Goal: Task Accomplishment & Management: Use online tool/utility

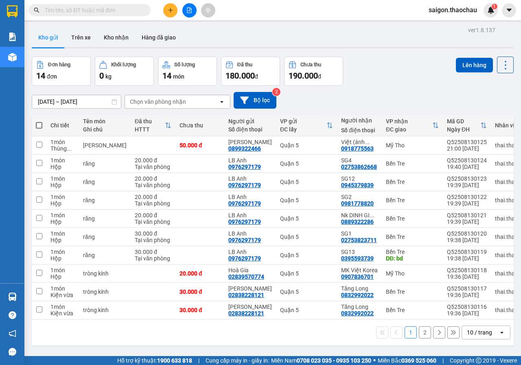
click at [480, 336] on div "10 / trang" at bounding box center [479, 333] width 25 height 8
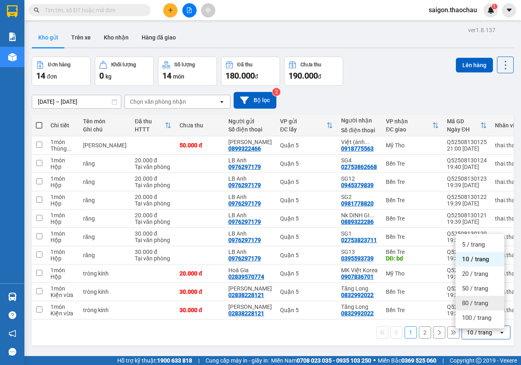
click at [479, 304] on span "80 / trang" at bounding box center [475, 303] width 26 height 8
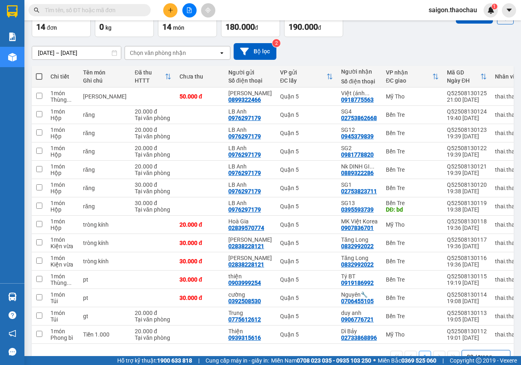
click at [37, 77] on span at bounding box center [39, 76] width 7 height 7
click at [39, 72] on input "checkbox" at bounding box center [39, 72] width 0 height 0
checkbox input "true"
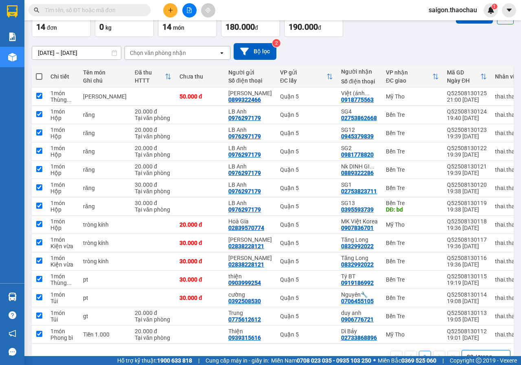
checkbox input "true"
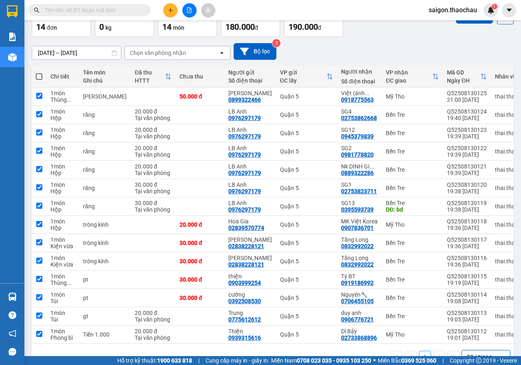
checkbox input "true"
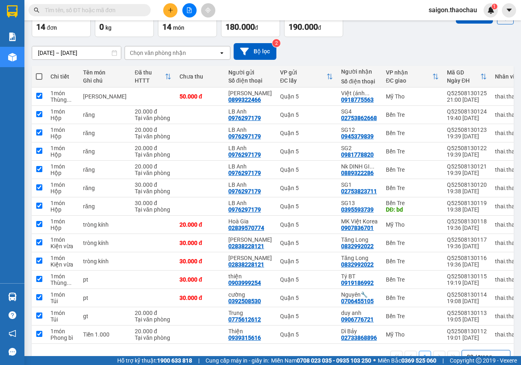
checkbox input "true"
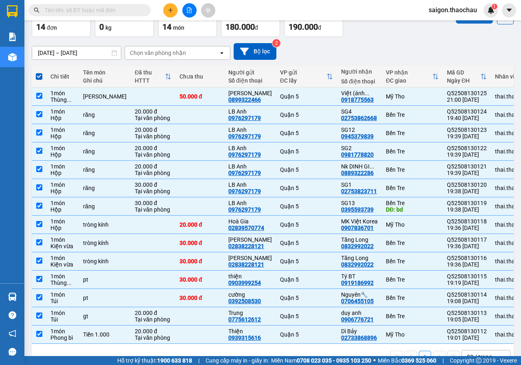
click at [464, 21] on button "Lên hàng" at bounding box center [474, 16] width 37 height 15
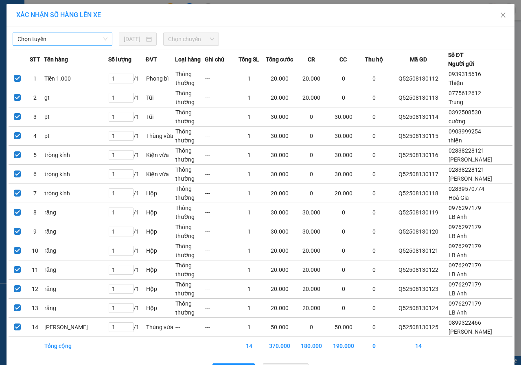
click at [55, 39] on span "Chọn tuyến" at bounding box center [63, 39] width 90 height 12
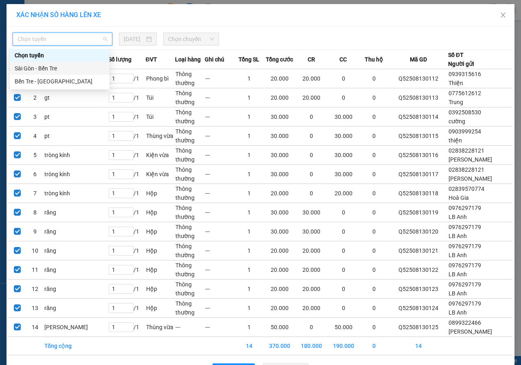
click at [53, 67] on div "Sài Gòn - Bến Tre" at bounding box center [60, 68] width 90 height 9
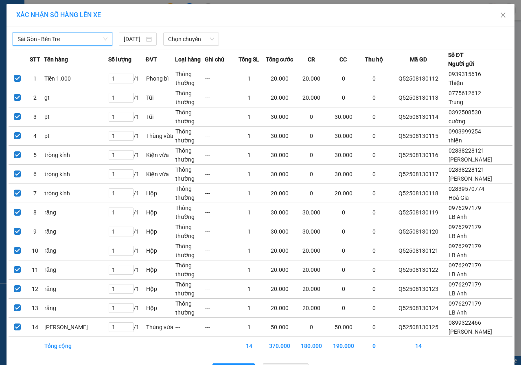
click at [181, 28] on div "[GEOGRAPHIC_DATA] - Bến [GEOGRAPHIC_DATA] - [GEOGRAPHIC_DATA] Tre [DATE] Chọn c…" at bounding box center [261, 204] width 508 height 356
click at [176, 39] on span "Chọn chuyến" at bounding box center [191, 39] width 46 height 12
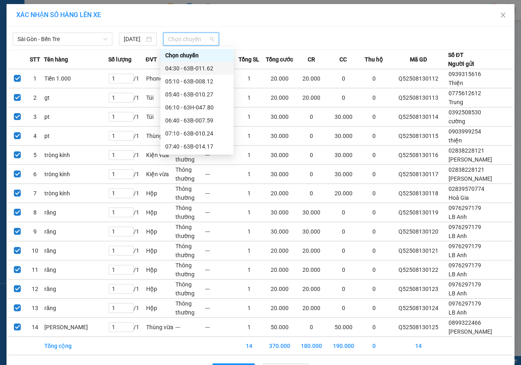
click at [182, 67] on div "04:30 - 63B-011.62" at bounding box center [197, 68] width 64 height 9
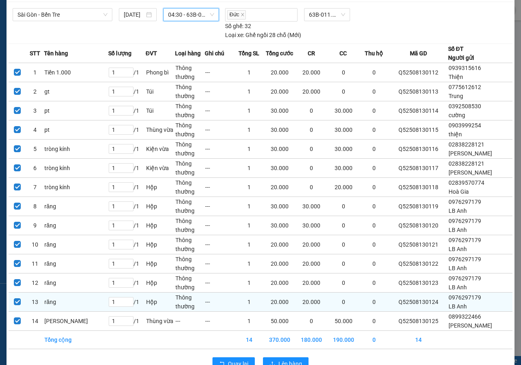
scroll to position [46, 0]
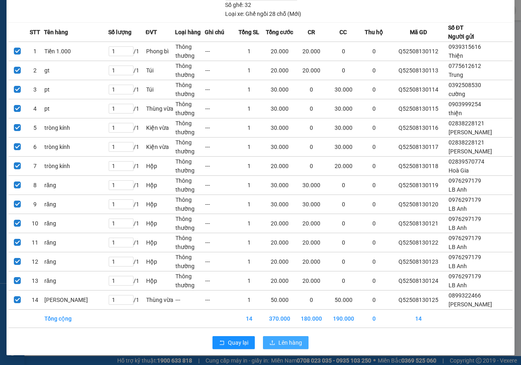
click at [279, 341] on span "Lên hàng" at bounding box center [291, 342] width 24 height 9
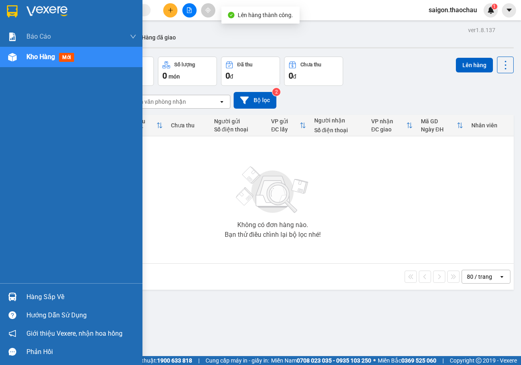
click at [17, 294] on div at bounding box center [12, 297] width 14 height 14
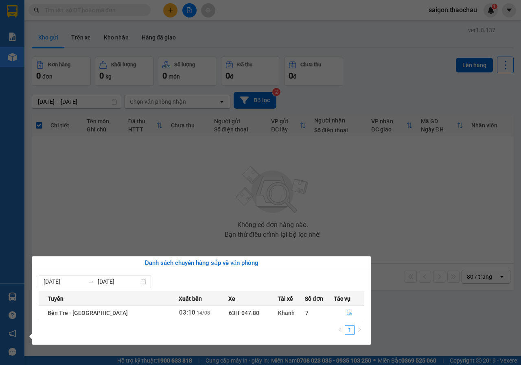
click at [323, 314] on td "7" at bounding box center [319, 313] width 29 height 14
click at [349, 314] on button "button" at bounding box center [349, 313] width 30 height 13
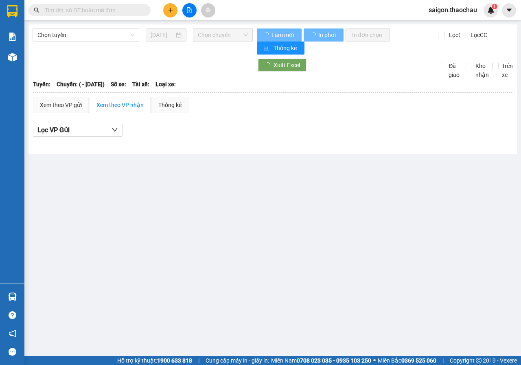
type input "[DATE]"
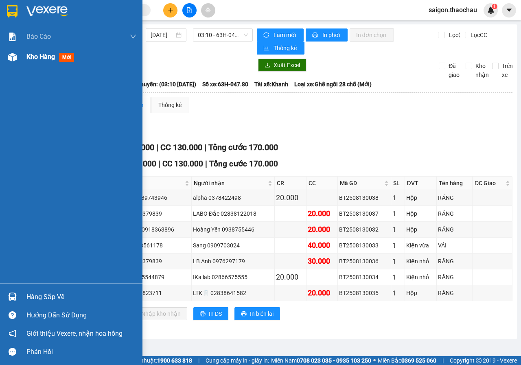
click at [8, 63] on div at bounding box center [12, 57] width 14 height 14
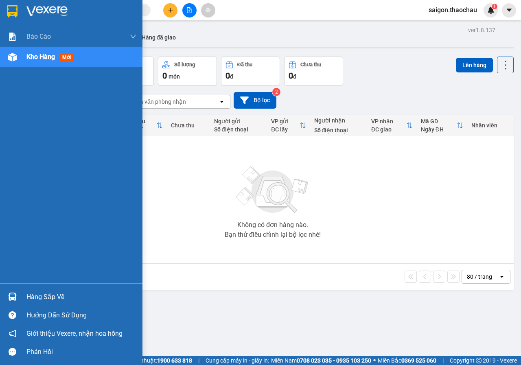
click at [10, 298] on img at bounding box center [12, 297] width 9 height 9
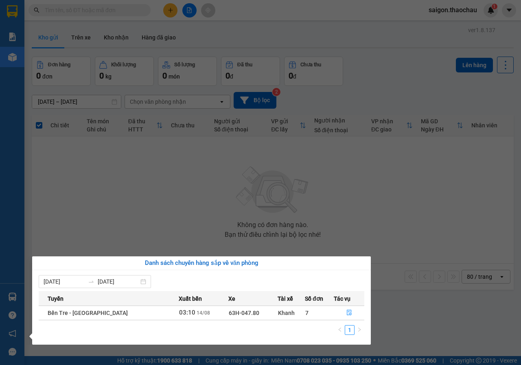
click at [345, 136] on section "Kết quả tìm kiếm ( 0 ) Bộ lọc No Data saigon.thaochau 1 Báo cáo Báo cáo dòng ti…" at bounding box center [260, 182] width 521 height 365
